Goal: Task Accomplishment & Management: Manage account settings

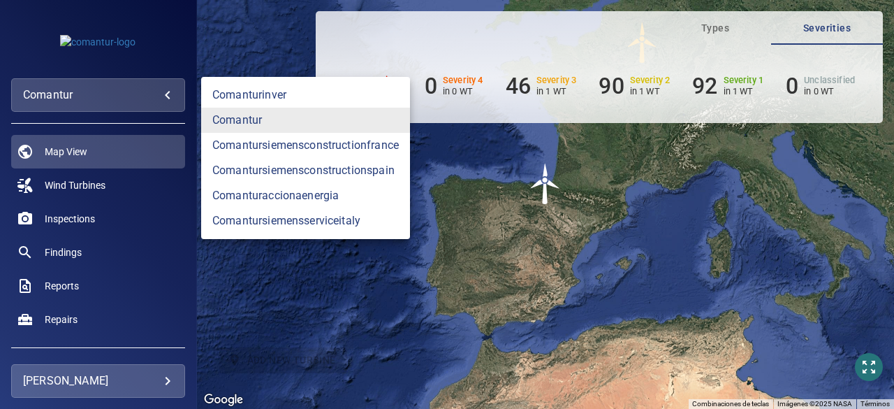
click at [164, 101] on body "**********" at bounding box center [447, 204] width 894 height 409
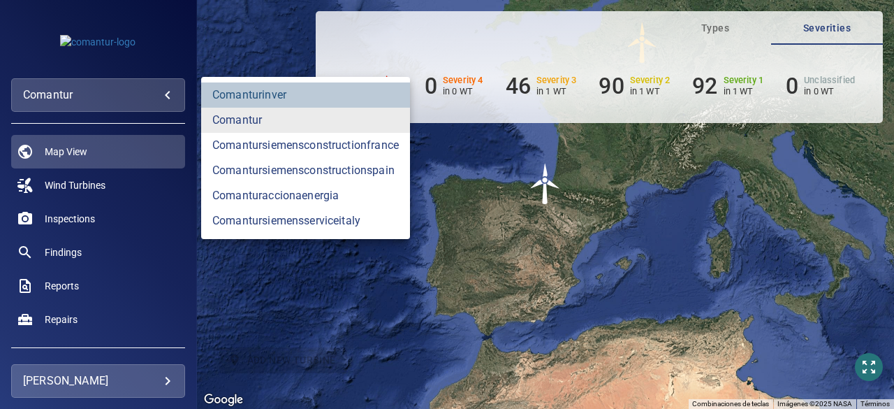
click at [240, 92] on link "comanturinver" at bounding box center [305, 94] width 209 height 25
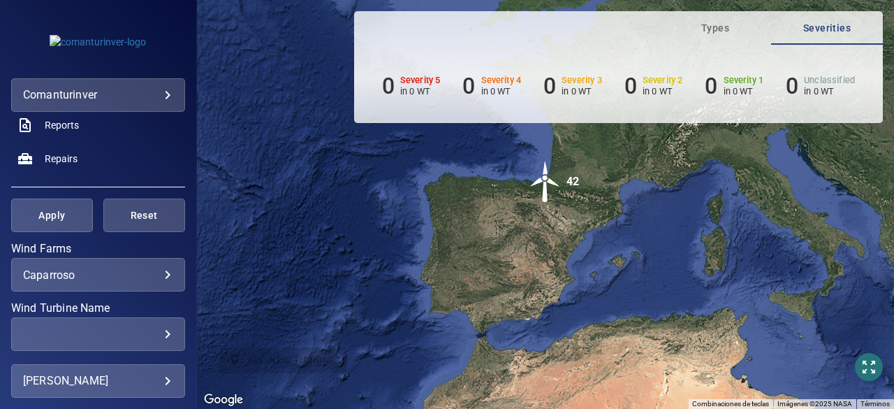
scroll to position [168, 0]
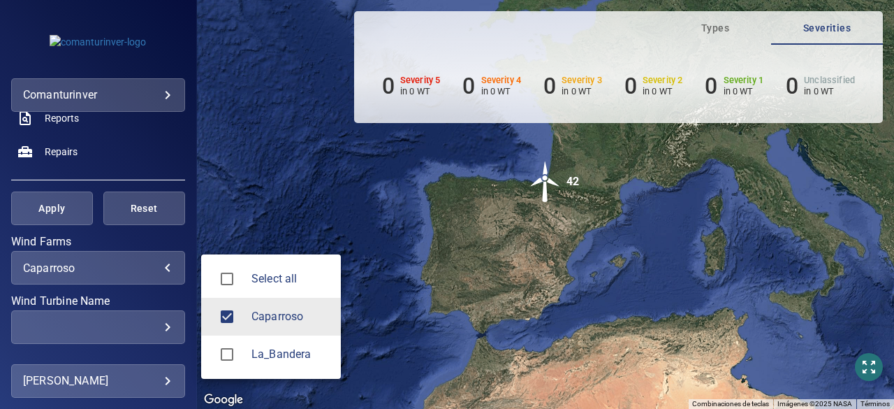
click at [154, 265] on body "**********" at bounding box center [447, 204] width 894 height 409
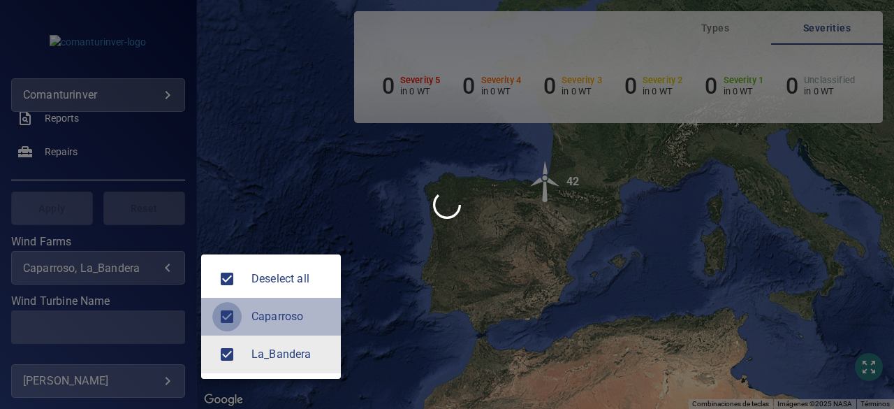
type input "**********"
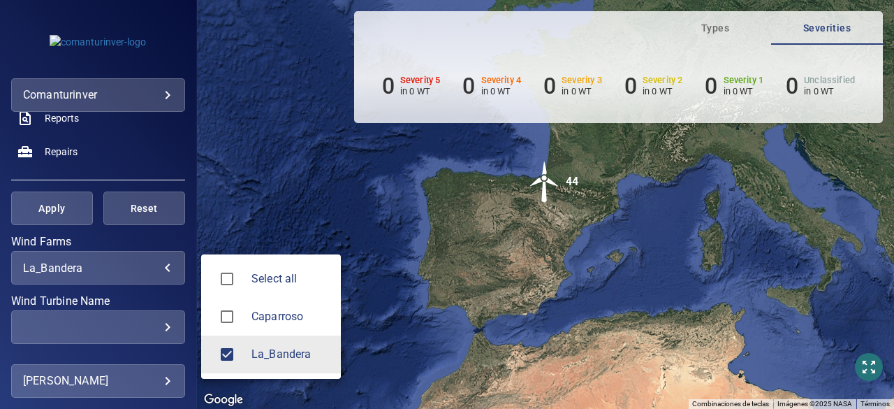
click at [191, 118] on div at bounding box center [447, 204] width 894 height 409
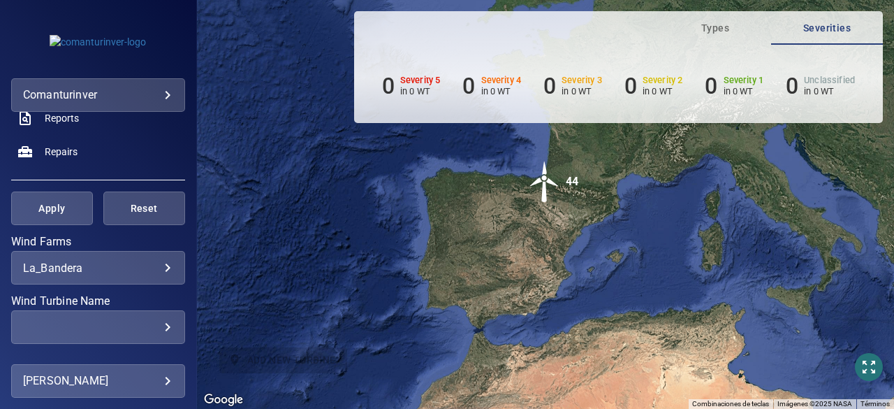
click at [191, 118] on div "Select all Caparroso La_Bandera" at bounding box center [447, 204] width 894 height 409
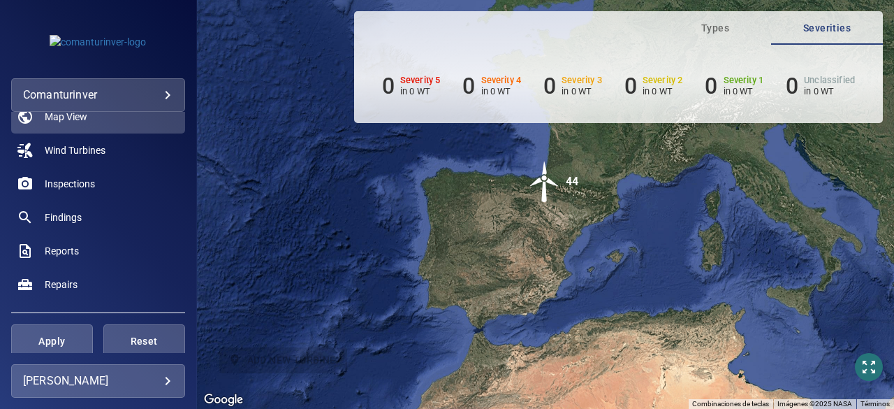
scroll to position [28, 0]
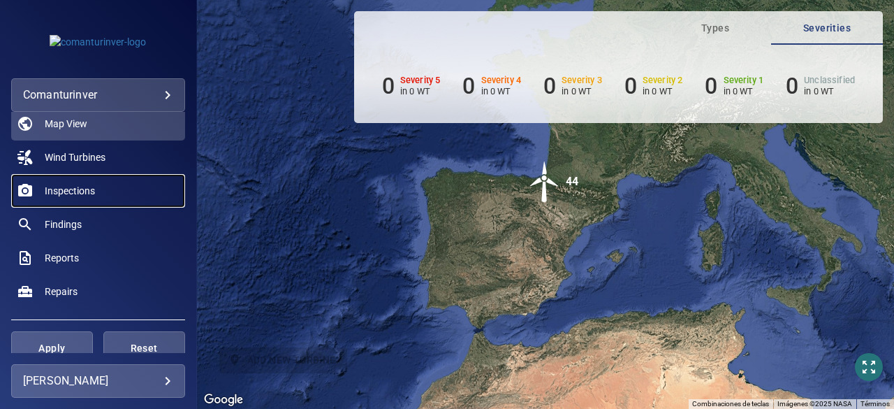
click at [73, 191] on span "Inspections" at bounding box center [70, 191] width 50 height 14
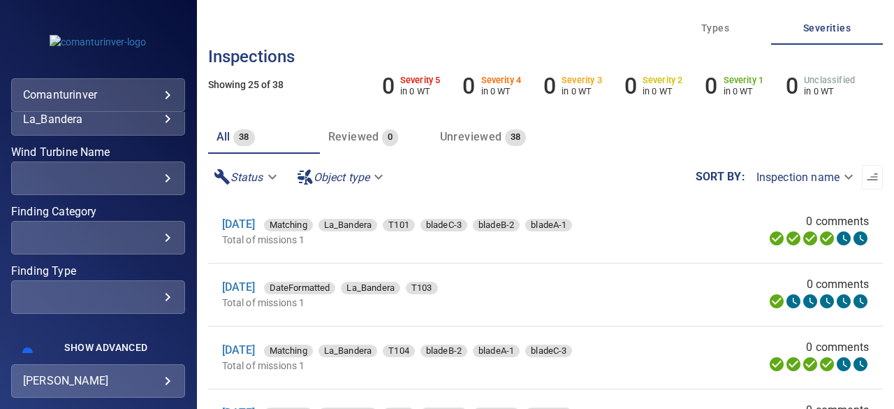
scroll to position [334, 0]
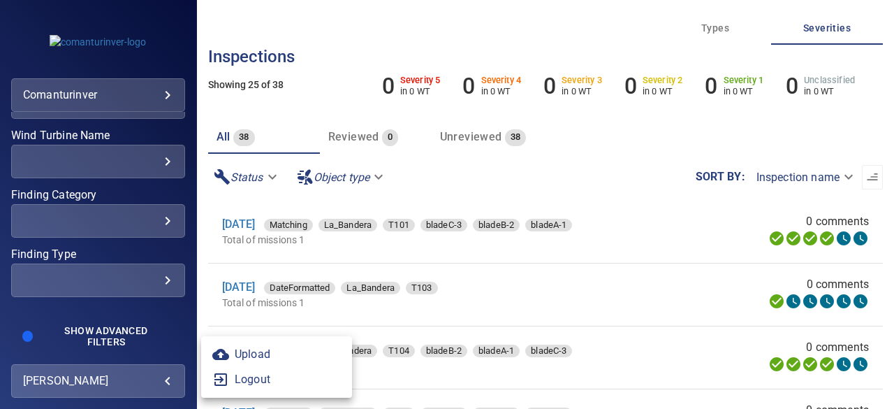
click at [171, 375] on body "**********" at bounding box center [447, 204] width 894 height 409
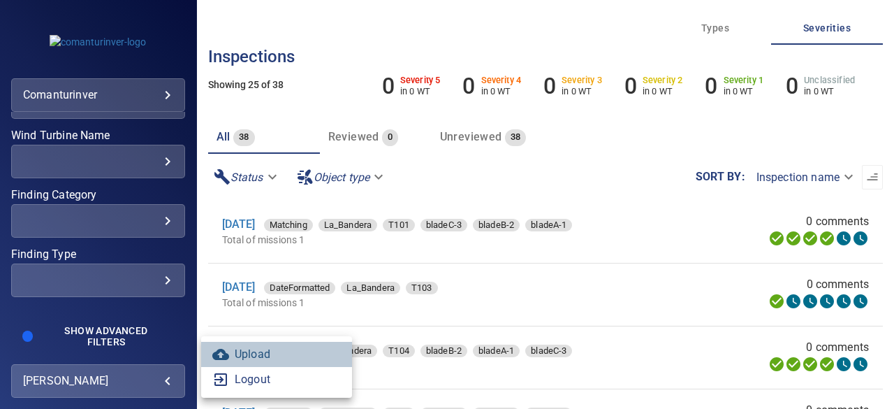
click at [247, 355] on link "Upload" at bounding box center [276, 354] width 151 height 25
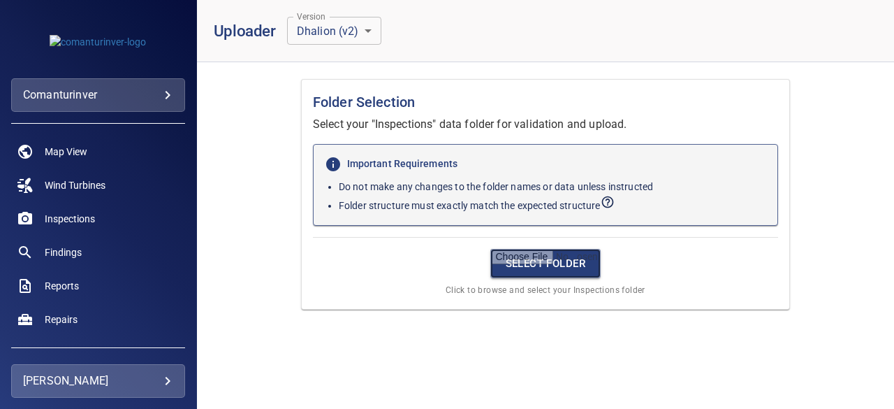
click at [519, 262] on input "file" at bounding box center [546, 263] width 111 height 29
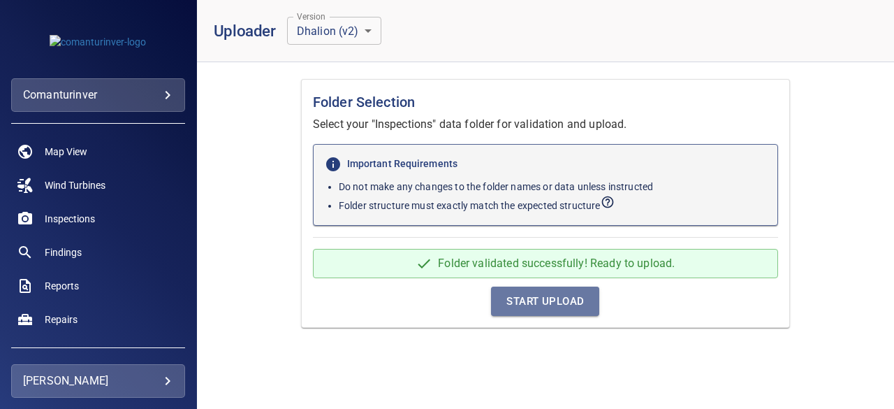
click at [573, 303] on span "Start Upload" at bounding box center [546, 301] width 78 height 18
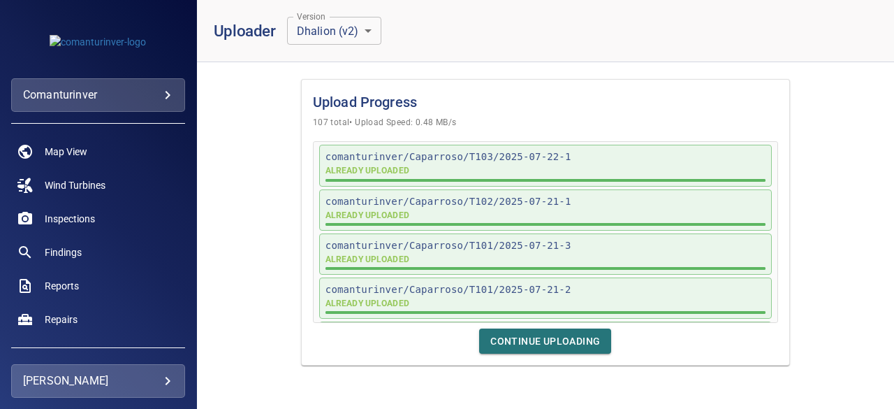
scroll to position [4506, 0]
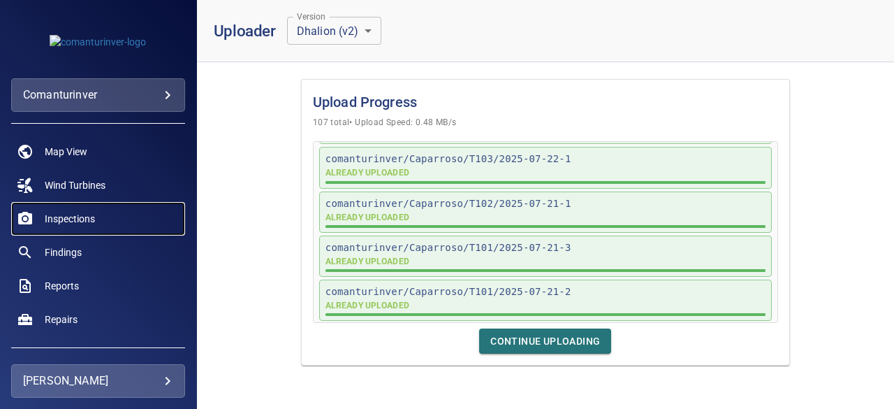
click at [82, 218] on span "Inspections" at bounding box center [70, 219] width 50 height 14
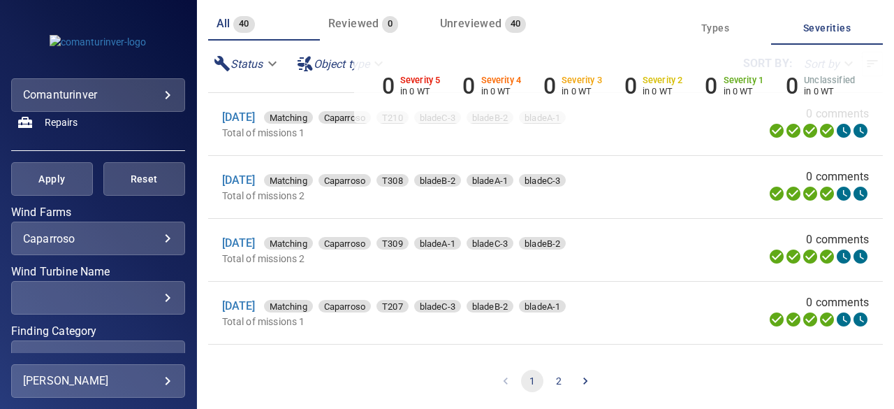
scroll to position [214, 0]
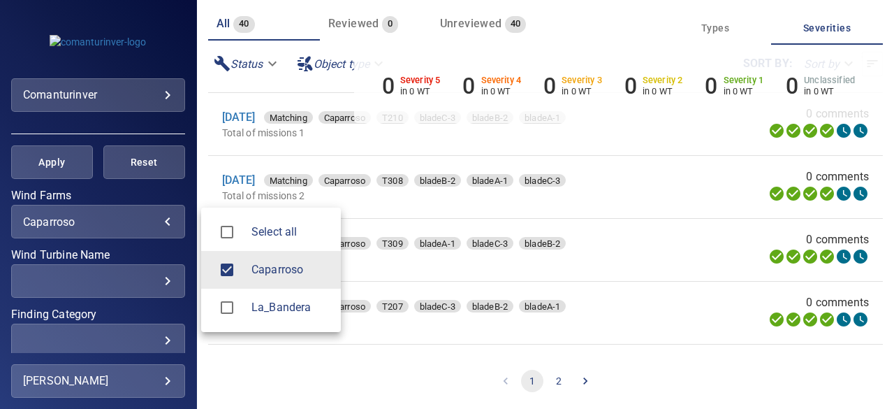
click at [157, 222] on body "**********" at bounding box center [447, 204] width 894 height 409
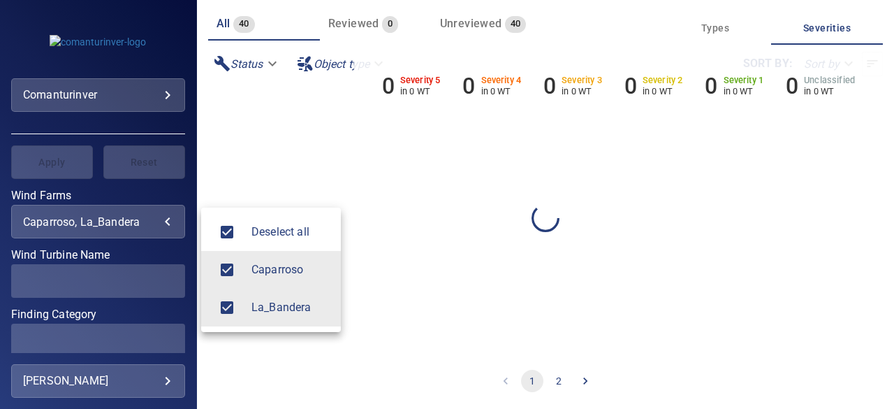
scroll to position [0, 0]
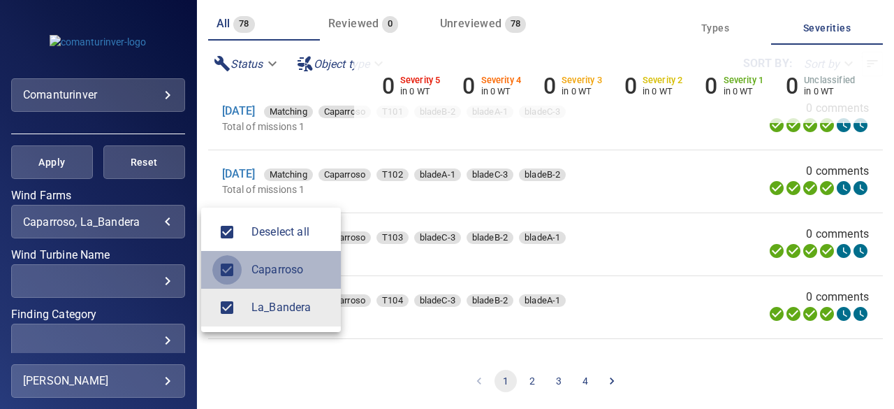
type input "**********"
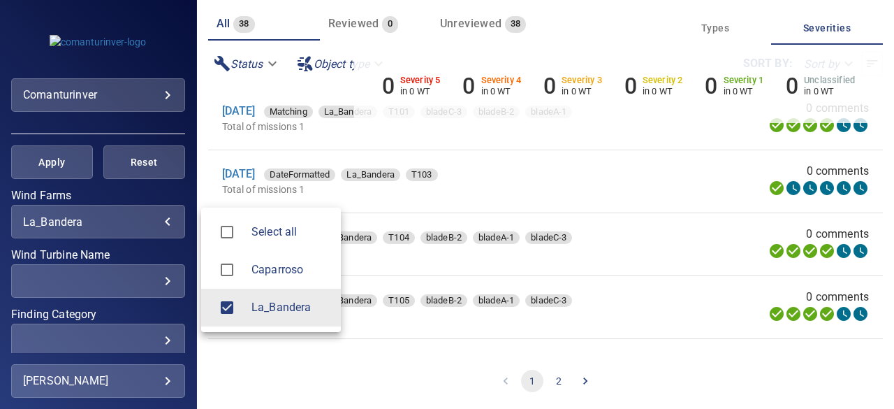
click at [423, 313] on div at bounding box center [447, 204] width 894 height 409
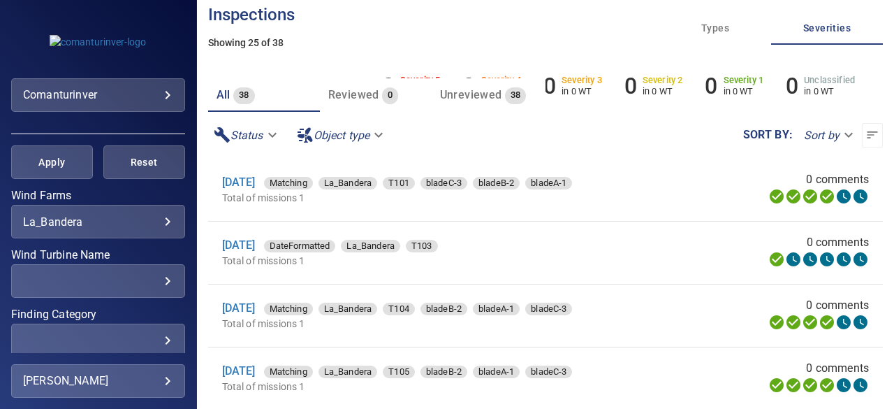
scroll to position [1, 0]
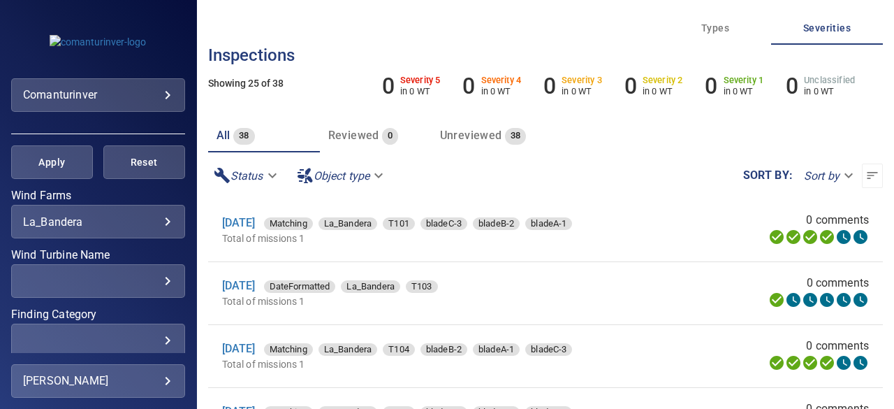
click at [859, 353] on li "[DATE] Matching La_Bandera T104 bladeB-2 bladeA-1 bladeC-3 Total of missions 1 …" at bounding box center [545, 356] width 675 height 62
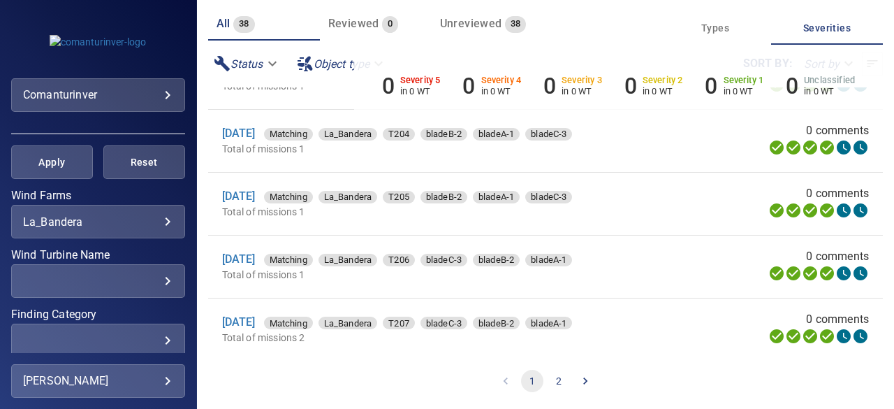
scroll to position [623, 0]
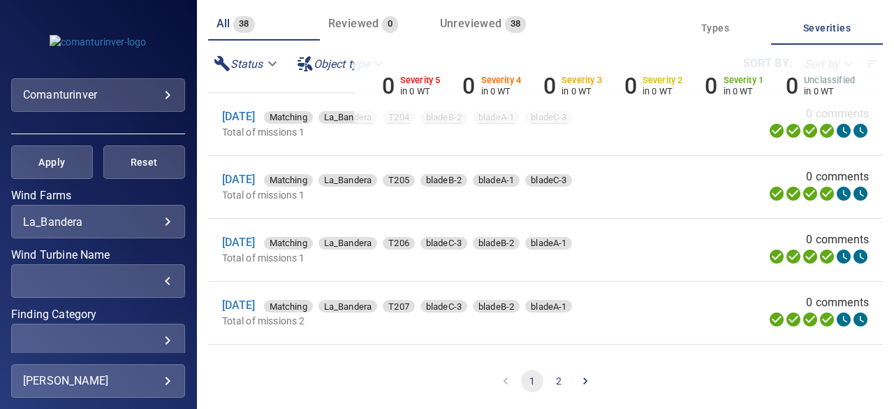
click at [157, 282] on div "​" at bounding box center [98, 281] width 150 height 13
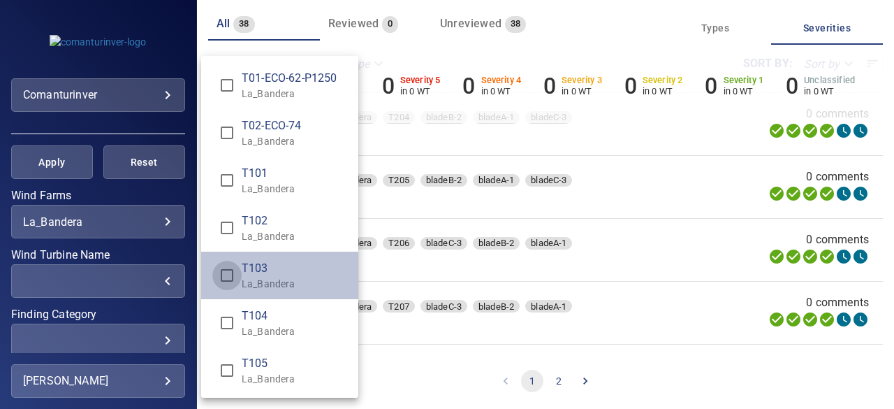
type input "**********"
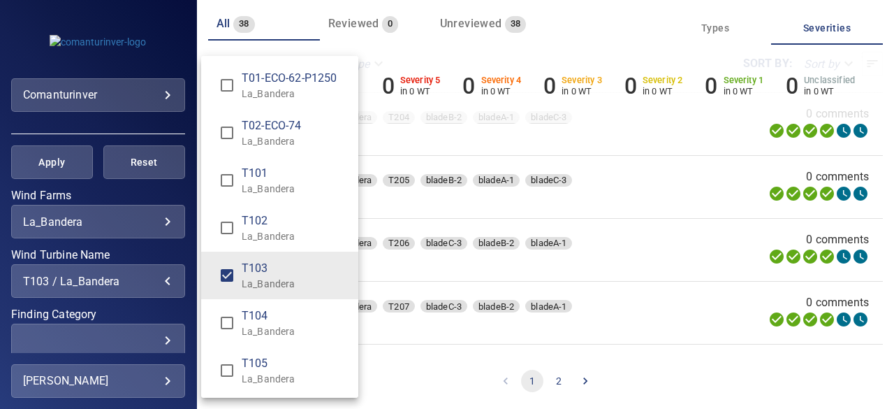
click at [39, 160] on div "Wind Turbine Name" at bounding box center [447, 204] width 894 height 409
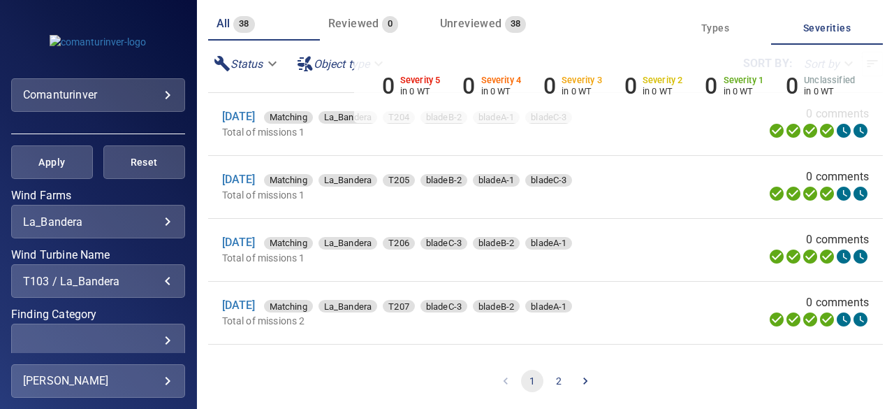
click at [39, 160] on div "T01-ECO-62-P1250 La_Bandera T02-ECO-74 La_Bandera T101 La_Bandera T102 La_Bande…" at bounding box center [447, 204] width 894 height 409
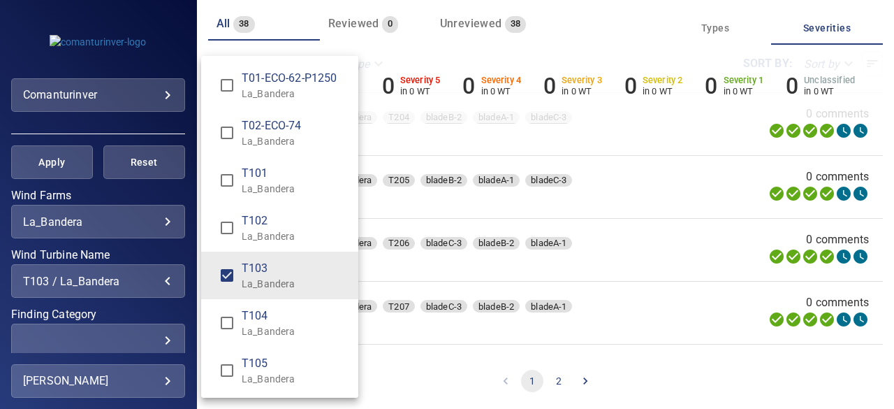
click at [189, 349] on div "Wind Turbine Name" at bounding box center [447, 204] width 894 height 409
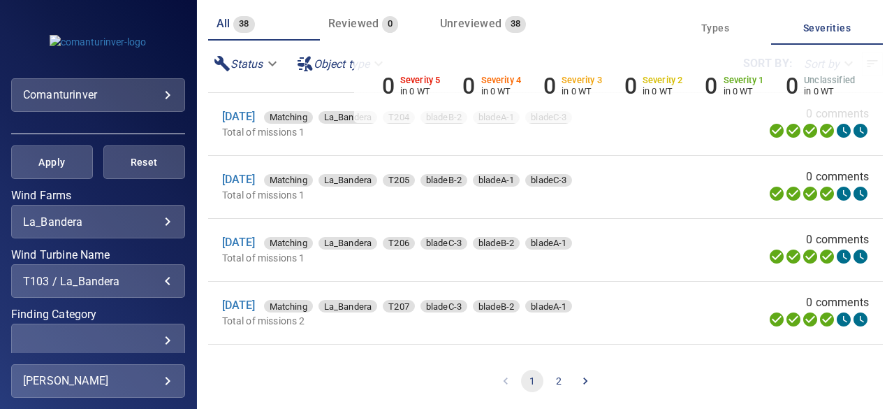
click at [189, 349] on div "T01-ECO-62-P1250 La_Bandera T02-ECO-74 La_Bandera T101 La_Bandera T102 La_Bande…" at bounding box center [447, 204] width 894 height 409
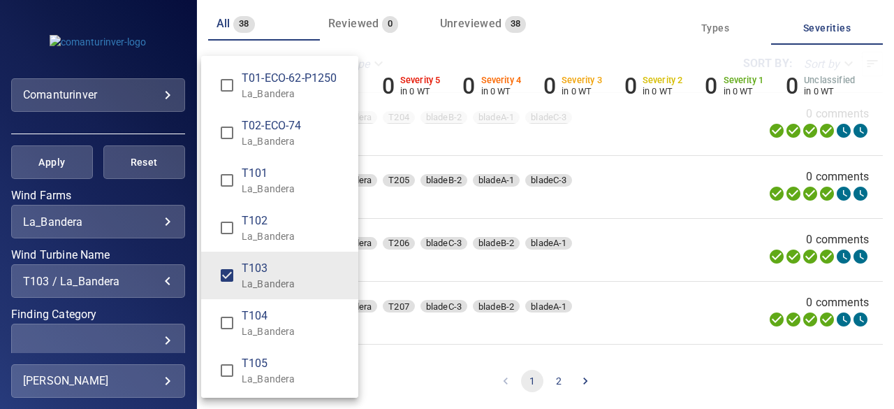
click at [189, 339] on div "Wind Turbine Name" at bounding box center [447, 204] width 894 height 409
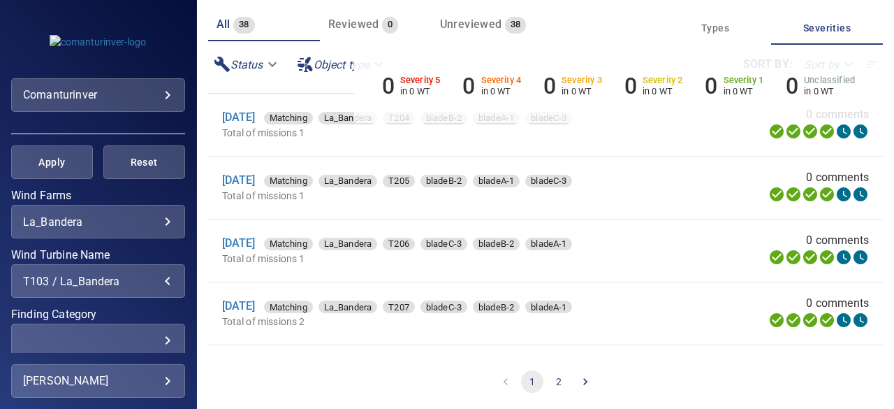
scroll to position [112, 0]
click at [864, 120] on div "0 Severity 5 in 0 WT 0 Severity 4 in 0 WT 0 Severity 3 in 0 WT 0 Severity 2 in …" at bounding box center [618, 84] width 529 height 78
click at [865, 89] on ul "0 Severity 5 in 0 WT 0 Severity 4 in 0 WT 0 Severity 3 in 0 WT 0 Severity 2 in …" at bounding box center [618, 86] width 495 height 27
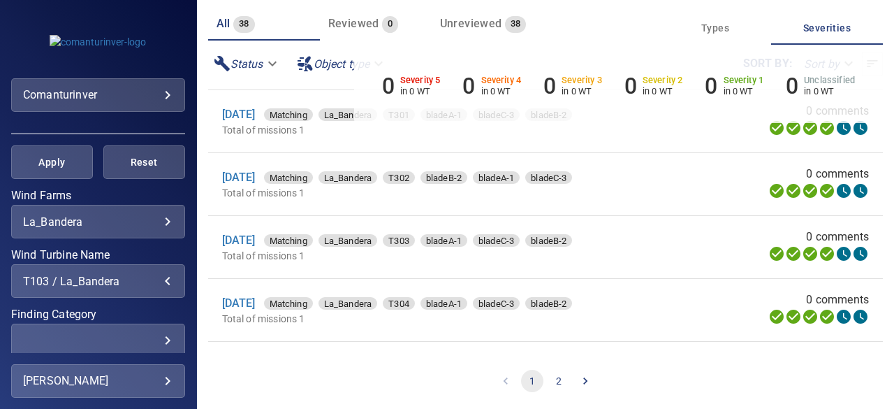
scroll to position [1294, 0]
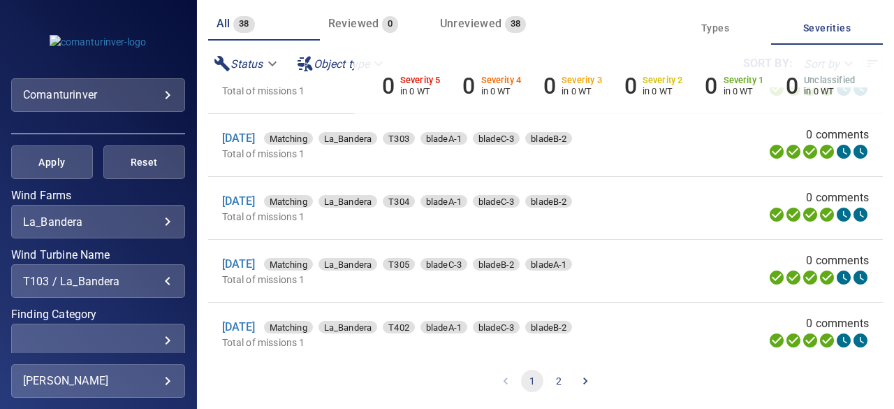
click at [866, 119] on div "0 Severity 5 in 0 WT 0 Severity 4 in 0 WT 0 Severity 3 in 0 WT 0 Severity 2 in …" at bounding box center [618, 84] width 529 height 78
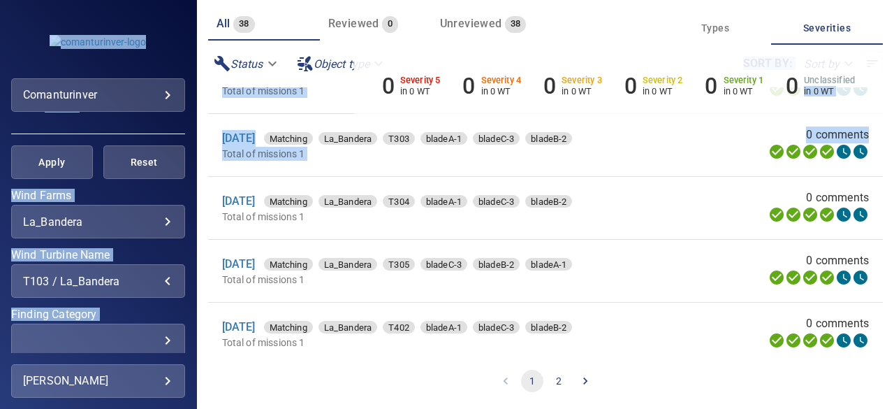
drag, startPoint x: 866, startPoint y: 119, endPoint x: 863, endPoint y: 143, distance: 23.9
click at [863, 143] on div "**********" at bounding box center [447, 204] width 894 height 409
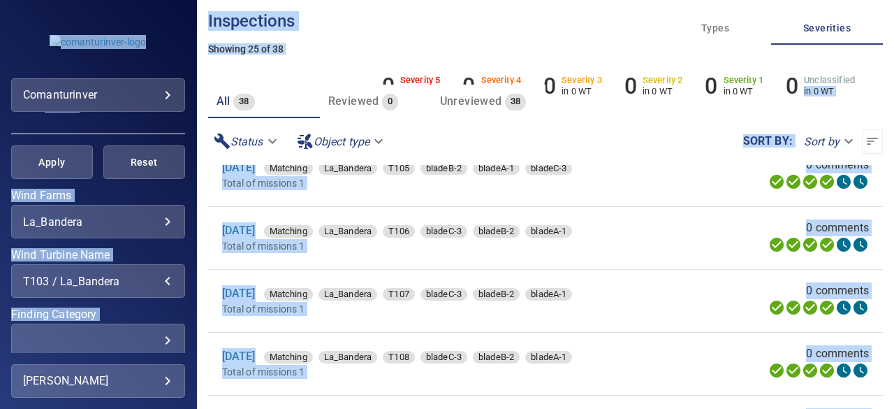
scroll to position [0, 0]
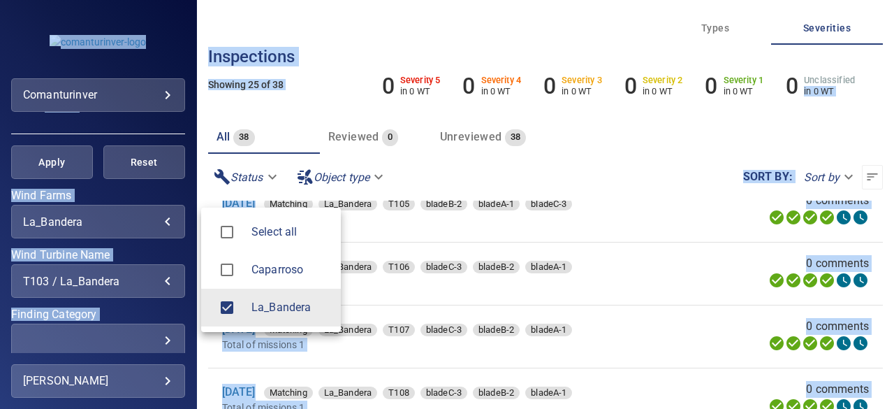
click at [122, 223] on body "**********" at bounding box center [447, 204] width 894 height 409
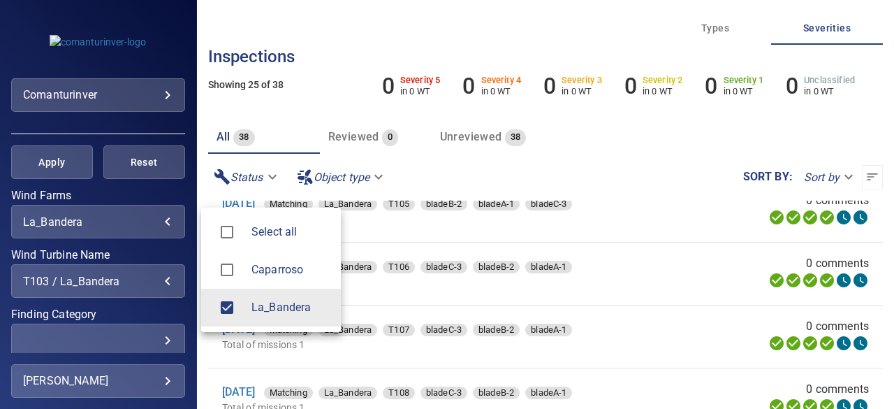
click at [158, 281] on div at bounding box center [447, 204] width 894 height 409
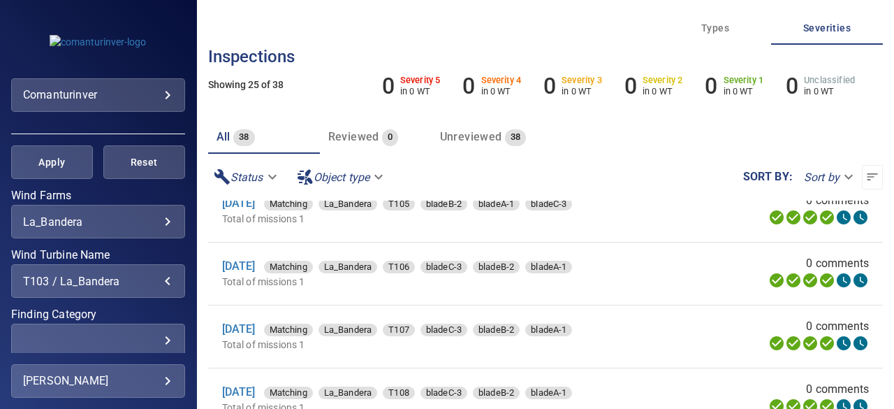
click at [158, 281] on div "T103 / La_Bandera" at bounding box center [98, 281] width 150 height 13
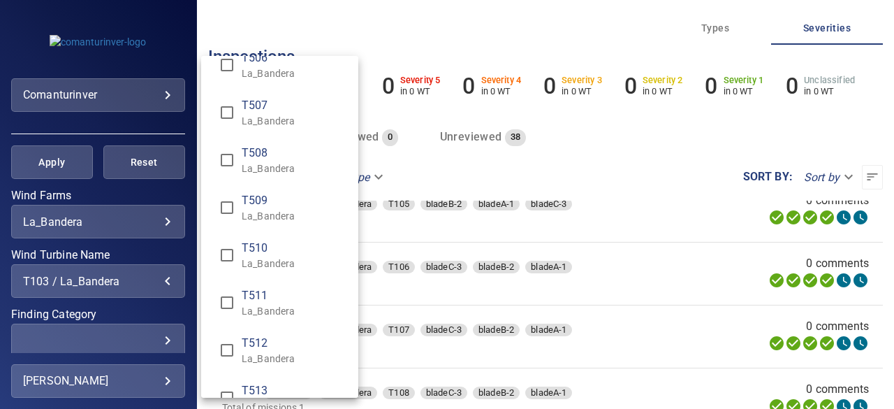
scroll to position [1760, 0]
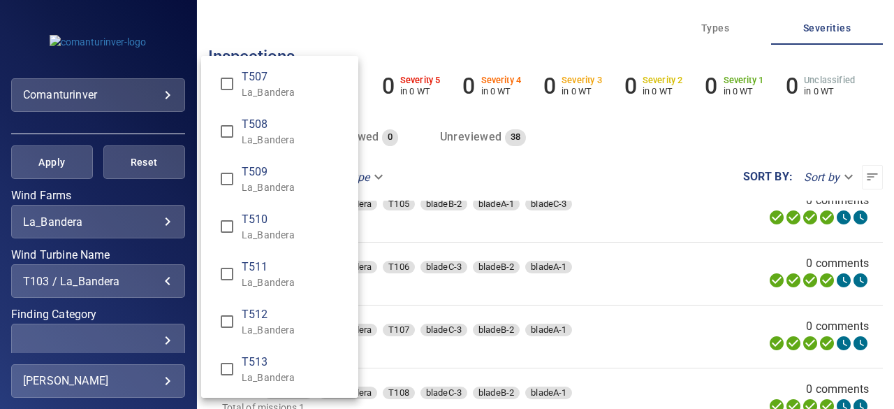
click at [164, 99] on div "Wind Turbine Name" at bounding box center [447, 204] width 894 height 409
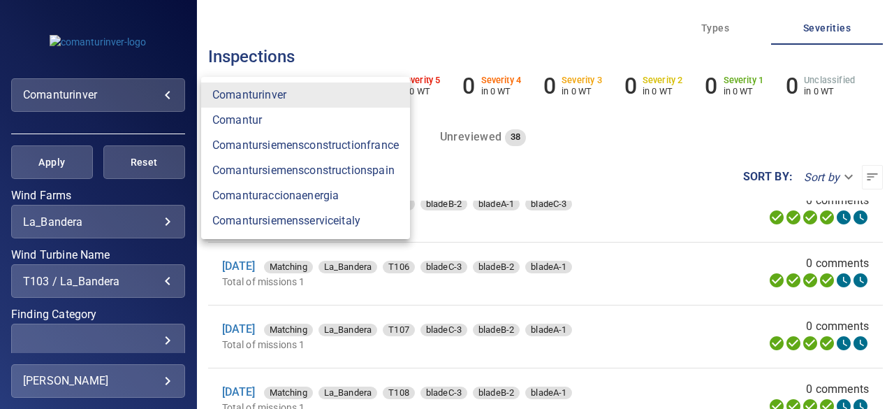
click at [168, 94] on body "**********" at bounding box center [447, 204] width 894 height 409
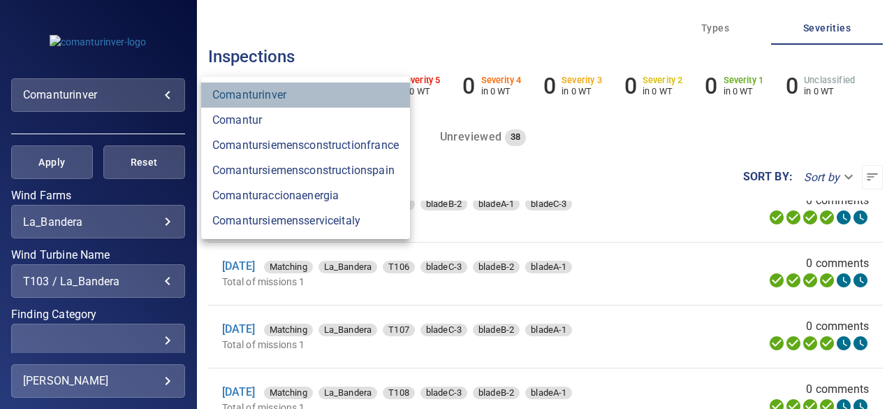
click at [229, 98] on link "comanturinver" at bounding box center [305, 94] width 209 height 25
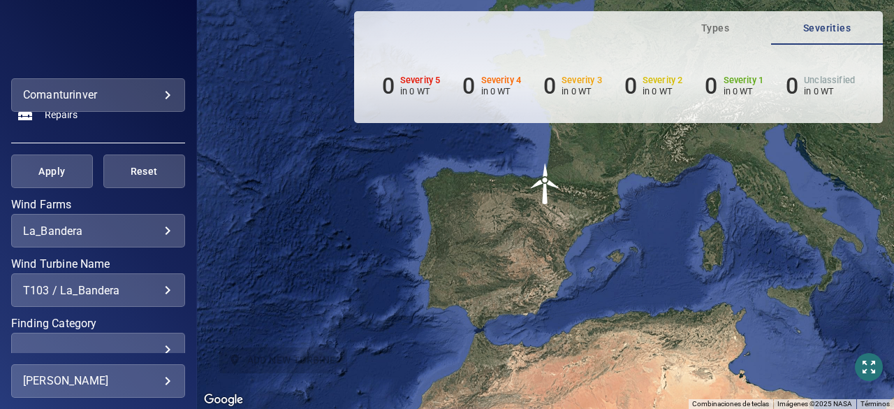
scroll to position [224, 0]
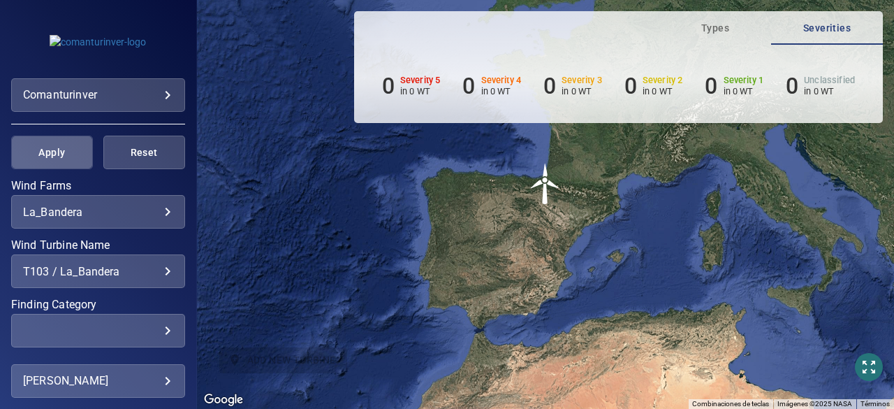
click at [55, 154] on span "Apply" at bounding box center [52, 152] width 47 height 17
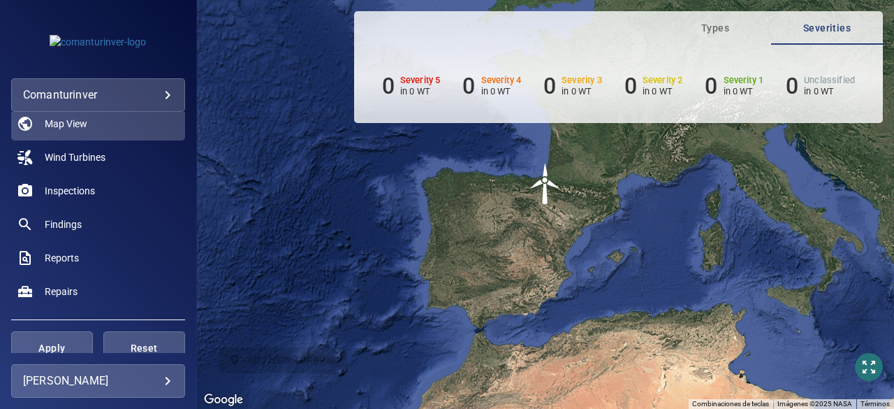
scroll to position [0, 0]
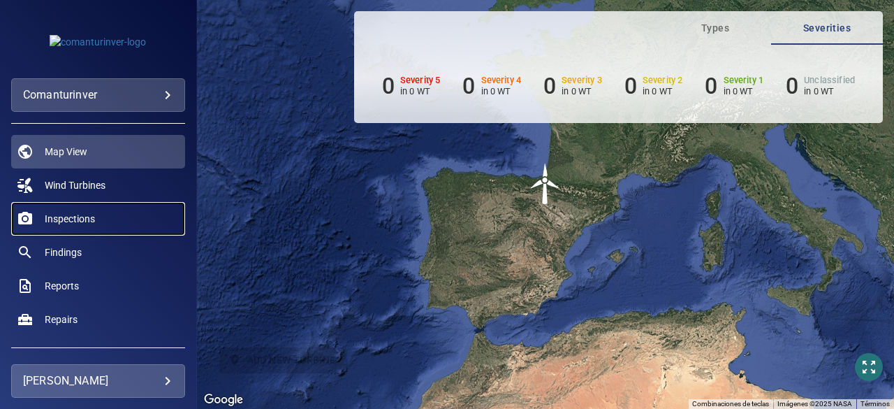
click at [85, 215] on span "Inspections" at bounding box center [70, 219] width 50 height 14
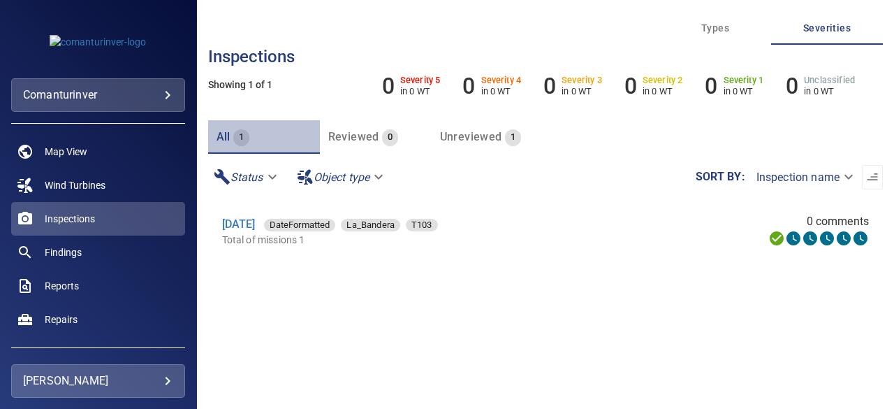
click at [230, 135] on span "All" at bounding box center [224, 136] width 14 height 13
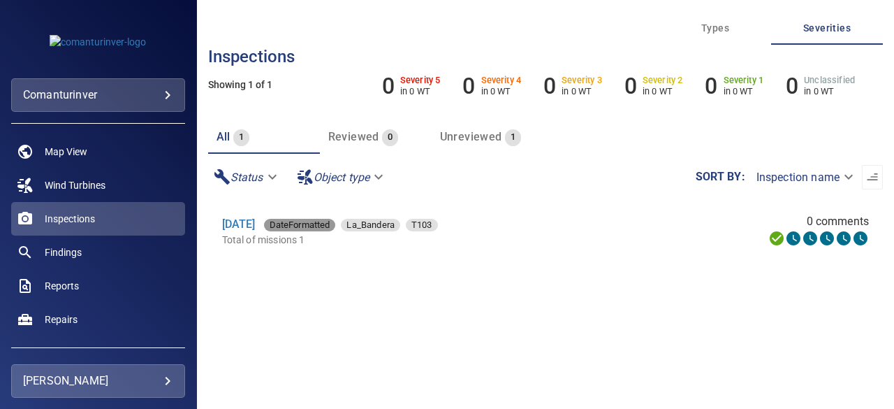
click at [323, 224] on span "DateFormatted" at bounding box center [300, 225] width 72 height 14
type input "**********"
click at [438, 224] on span "T103" at bounding box center [422, 225] width 32 height 14
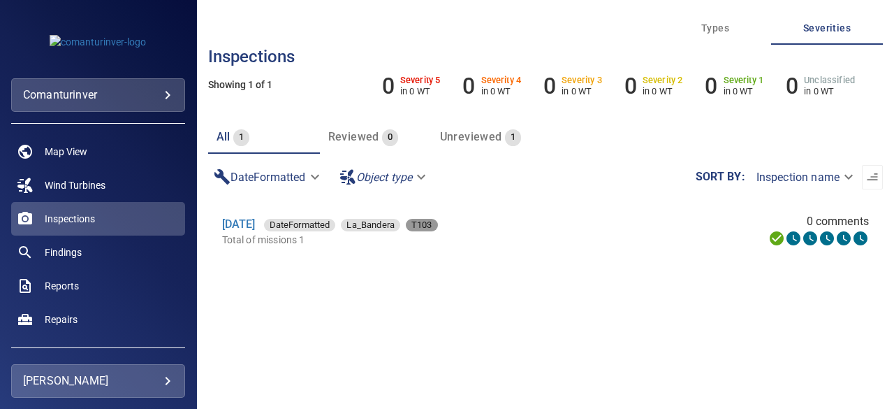
click at [438, 224] on span "T103" at bounding box center [422, 225] width 32 height 14
click at [256, 227] on link "[DATE]" at bounding box center [239, 223] width 34 height 13
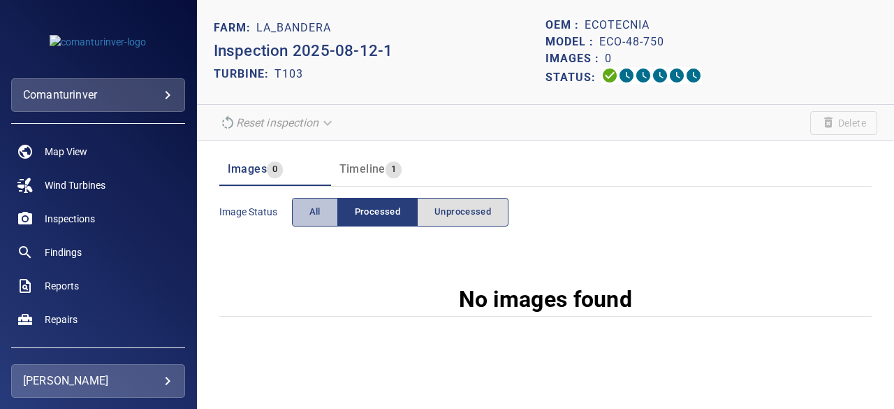
click at [316, 204] on span "All" at bounding box center [315, 212] width 11 height 16
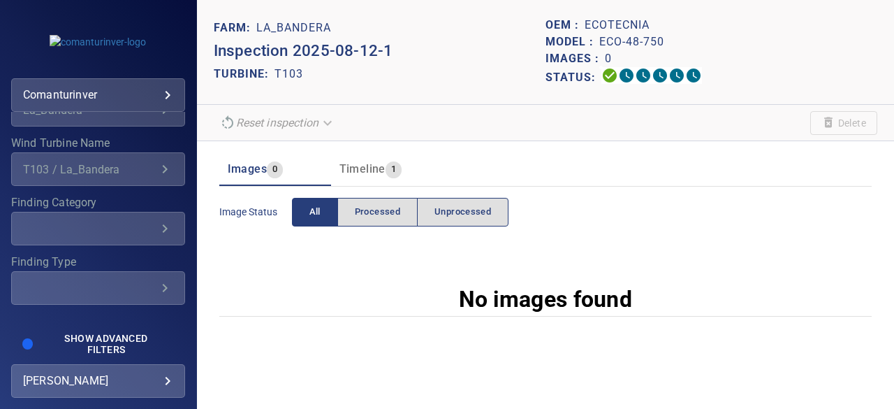
scroll to position [334, 0]
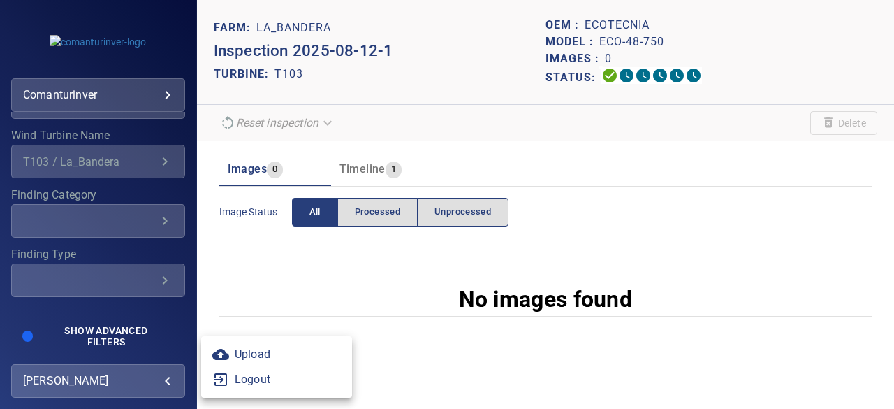
click at [162, 381] on body "**********" at bounding box center [447, 204] width 894 height 409
click at [331, 286] on div at bounding box center [447, 204] width 894 height 409
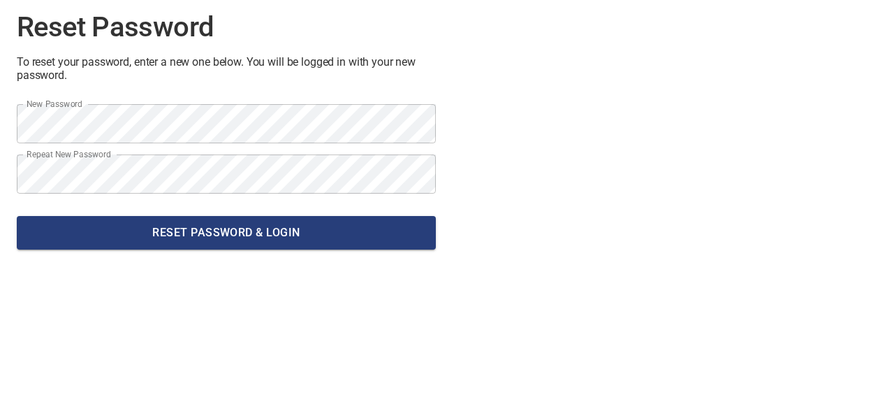
click at [239, 352] on div "Reset Password To reset your password, enter a new one below. You will be logge…" at bounding box center [447, 193] width 894 height 409
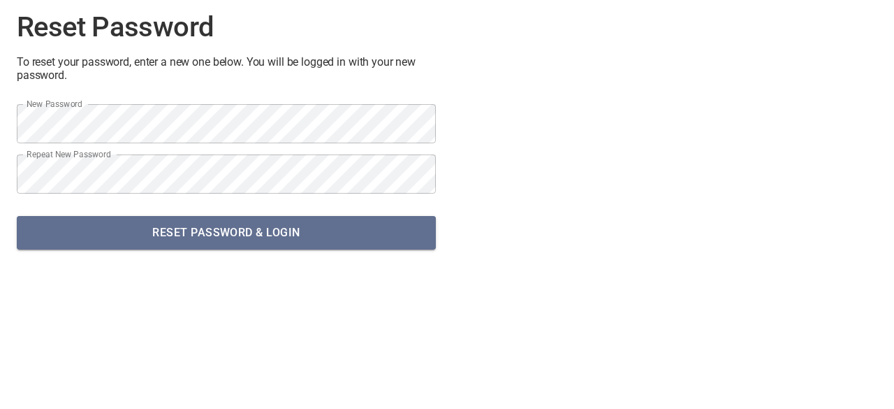
click at [207, 240] on span "Reset Password & Login" at bounding box center [226, 233] width 397 height 20
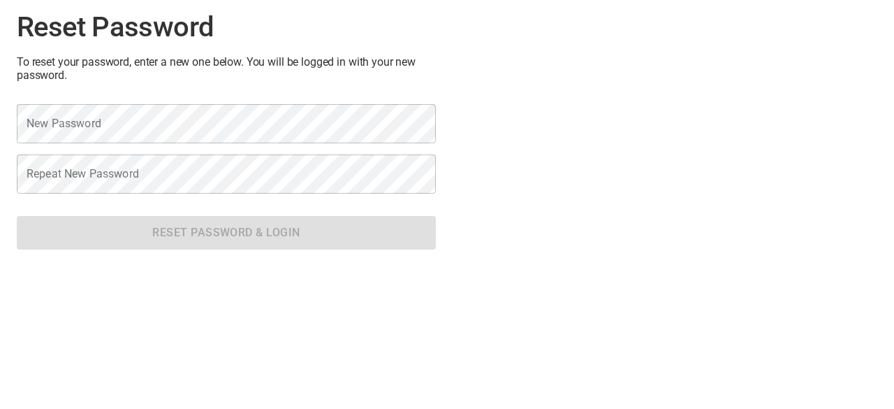
click at [252, 315] on div "Reset Password To reset your password, enter a new one below. You will be logge…" at bounding box center [447, 193] width 894 height 409
